Goal: Check status: Check status

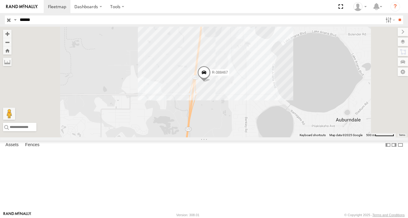
select select "**********"
click at [37, 21] on input "******" at bounding box center [199, 19] width 365 height 9
type input "*"
type input "******"
click at [396, 15] on input "**" at bounding box center [399, 19] width 7 height 9
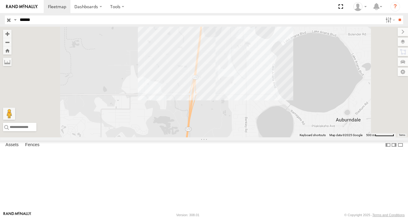
click at [0, 0] on div at bounding box center [0, 0] width 0 height 0
click at [0, 0] on span at bounding box center [0, 0] width 0 height 0
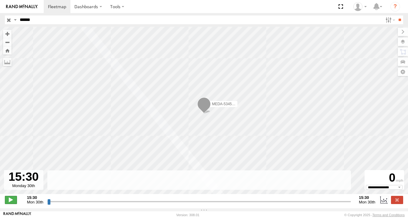
click at [8, 202] on span at bounding box center [11, 200] width 12 height 8
drag, startPoint x: 49, startPoint y: 205, endPoint x: 99, endPoint y: 206, distance: 50.1
click at [99, 205] on input "range" at bounding box center [199, 202] width 304 height 6
click at [84, 204] on input "range" at bounding box center [199, 202] width 304 height 6
click at [398, 201] on label at bounding box center [397, 200] width 12 height 8
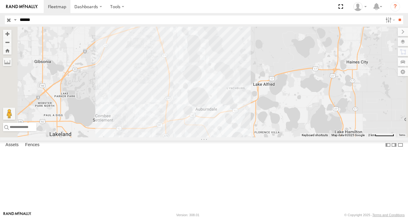
click at [0, 0] on span at bounding box center [0, 0] width 0 height 0
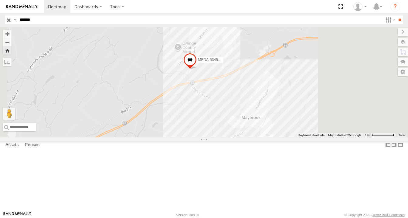
drag, startPoint x: 319, startPoint y: 150, endPoint x: 279, endPoint y: 110, distance: 56.0
click at [279, 110] on div "MEDA-534562-Swing" at bounding box center [204, 82] width 408 height 111
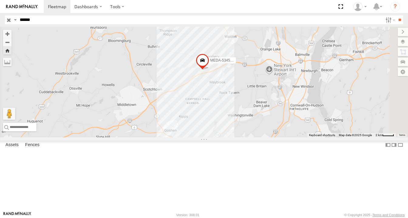
click at [0, 0] on span at bounding box center [0, 0] width 0 height 0
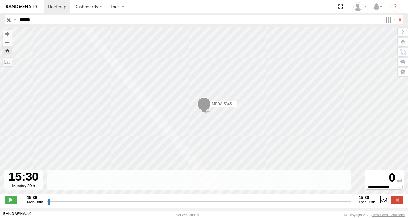
click at [10, 203] on span at bounding box center [11, 200] width 12 height 8
click at [272, 205] on input "range" at bounding box center [199, 202] width 304 height 6
drag, startPoint x: 49, startPoint y: 204, endPoint x: 123, endPoint y: 203, distance: 74.0
click at [123, 203] on input "range" at bounding box center [199, 202] width 304 height 6
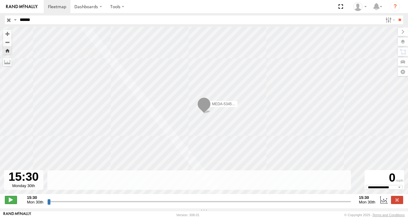
click at [11, 204] on span at bounding box center [11, 200] width 12 height 8
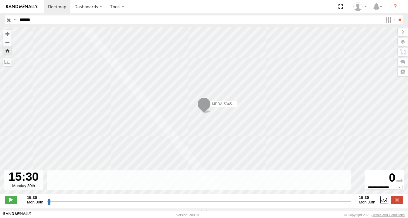
click at [205, 105] on span at bounding box center [203, 105] width 13 height 16
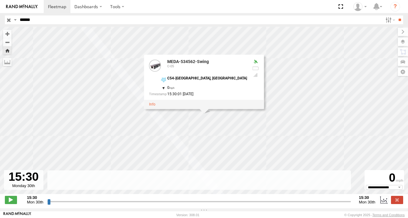
click at [204, 108] on div at bounding box center [204, 104] width 120 height 9
click at [252, 77] on div at bounding box center [255, 75] width 7 height 5
click at [206, 78] on div "C54-[GEOGRAPHIC_DATA], [GEOGRAPHIC_DATA]" at bounding box center [207, 78] width 80 height 4
click at [10, 202] on span at bounding box center [11, 200] width 12 height 8
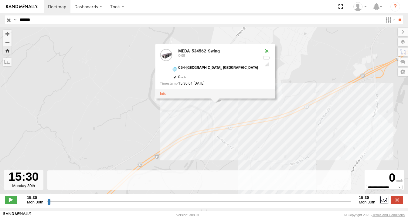
click at [10, 201] on span at bounding box center [11, 200] width 12 height 8
type input "**********"
click at [8, 19] on input "button" at bounding box center [9, 19] width 8 height 9
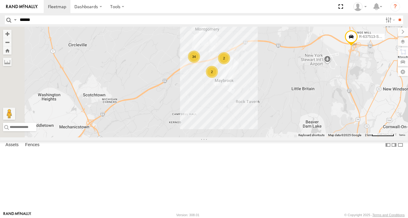
drag, startPoint x: 287, startPoint y: 91, endPoint x: 312, endPoint y: 109, distance: 30.3
click at [326, 113] on div "R-637513-Swing 34 2 2" at bounding box center [204, 82] width 408 height 111
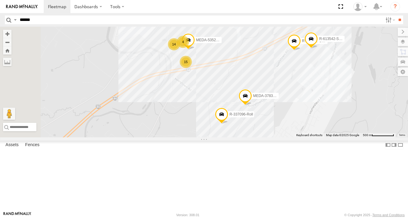
drag, startPoint x: 269, startPoint y: 81, endPoint x: 305, endPoint y: 103, distance: 41.9
click at [305, 103] on div "R-637513-Swing 14 MEDA-535228-Swing 15 R-616660-Swing 4 MEDA-378345-Swing R-337…" at bounding box center [204, 82] width 408 height 111
click at [195, 50] on span at bounding box center [187, 41] width 13 height 16
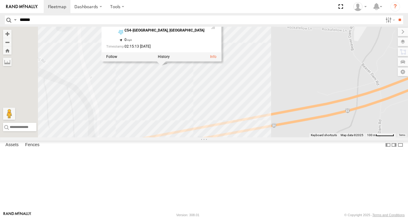
drag, startPoint x: 260, startPoint y: 76, endPoint x: 407, endPoint y: 103, distance: 149.9
click at [407, 103] on div "R-637513-Swing MEDA-535228-Swing R-616660-Swing MEDA-378345-Swing R-337096-Roll…" at bounding box center [204, 82] width 408 height 111
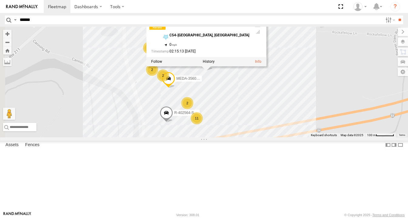
drag, startPoint x: 289, startPoint y: 128, endPoint x: 323, endPoint y: 140, distance: 36.1
click at [323, 137] on div "R-637513-Swing MEDA-535228-Swing R-616660-Swing MEDA-378345-Swing R-337096-Roll…" at bounding box center [204, 82] width 408 height 111
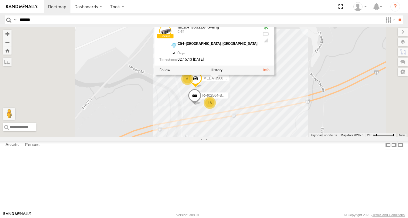
click at [360, 103] on div "R-637513-Swing MEDA-535228-Swing R-616660-Swing MEDA-378345-Swing R-337096-Roll…" at bounding box center [204, 82] width 408 height 111
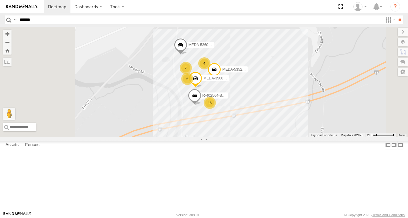
click at [187, 55] on span at bounding box center [180, 46] width 13 height 16
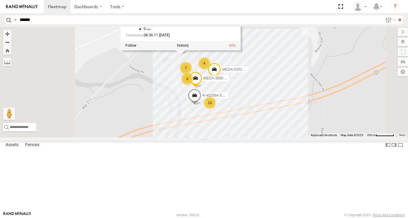
click at [24, 19] on input "******" at bounding box center [199, 19] width 365 height 9
click at [354, 78] on div "R-637513-Swing MEDA-535228-Swing R-616660-Swing MEDA-378345-Swing R-337096-Roll…" at bounding box center [204, 82] width 408 height 111
